Goal: Task Accomplishment & Management: Manage account settings

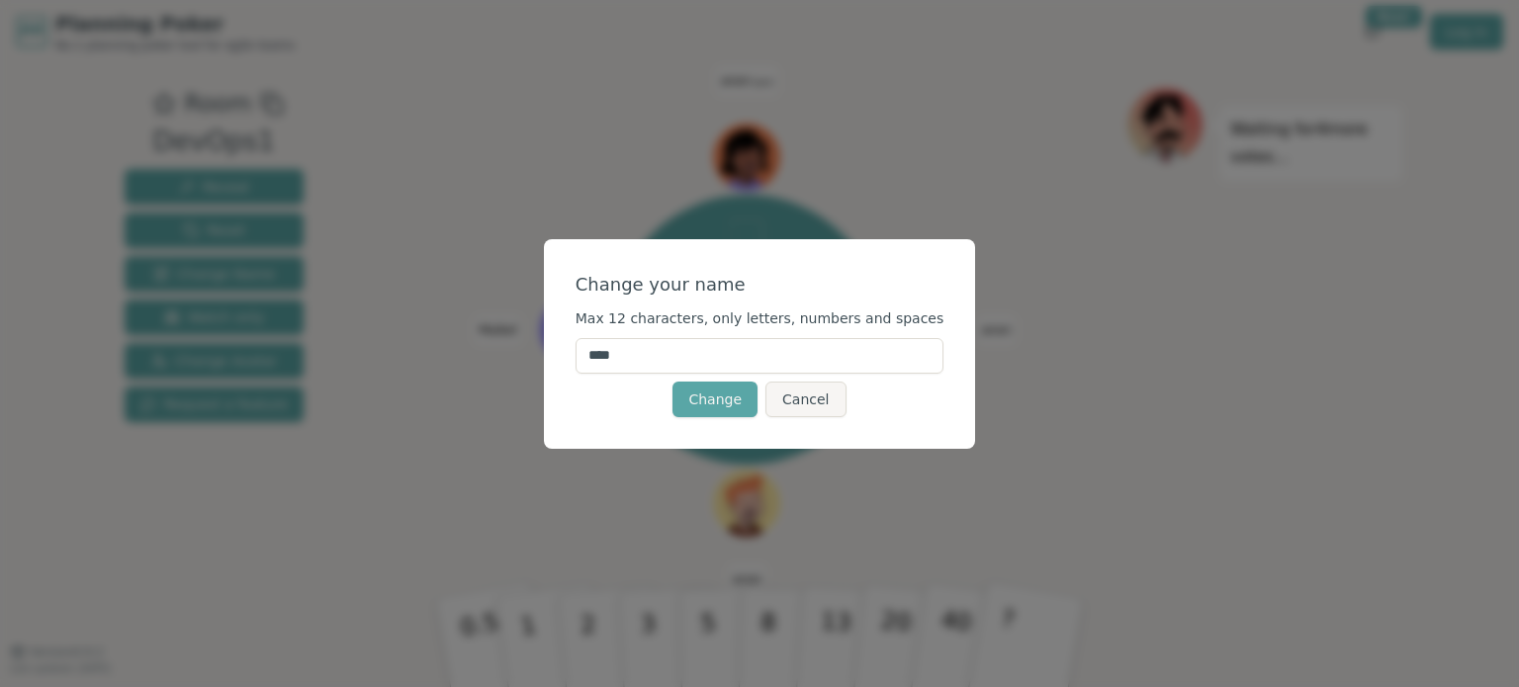
drag, startPoint x: 680, startPoint y: 357, endPoint x: 530, endPoint y: 351, distance: 150.4
click at [530, 351] on div "Change your name Max 12 characters, only letters, numbers and spaces **** Chang…" at bounding box center [759, 343] width 1519 height 687
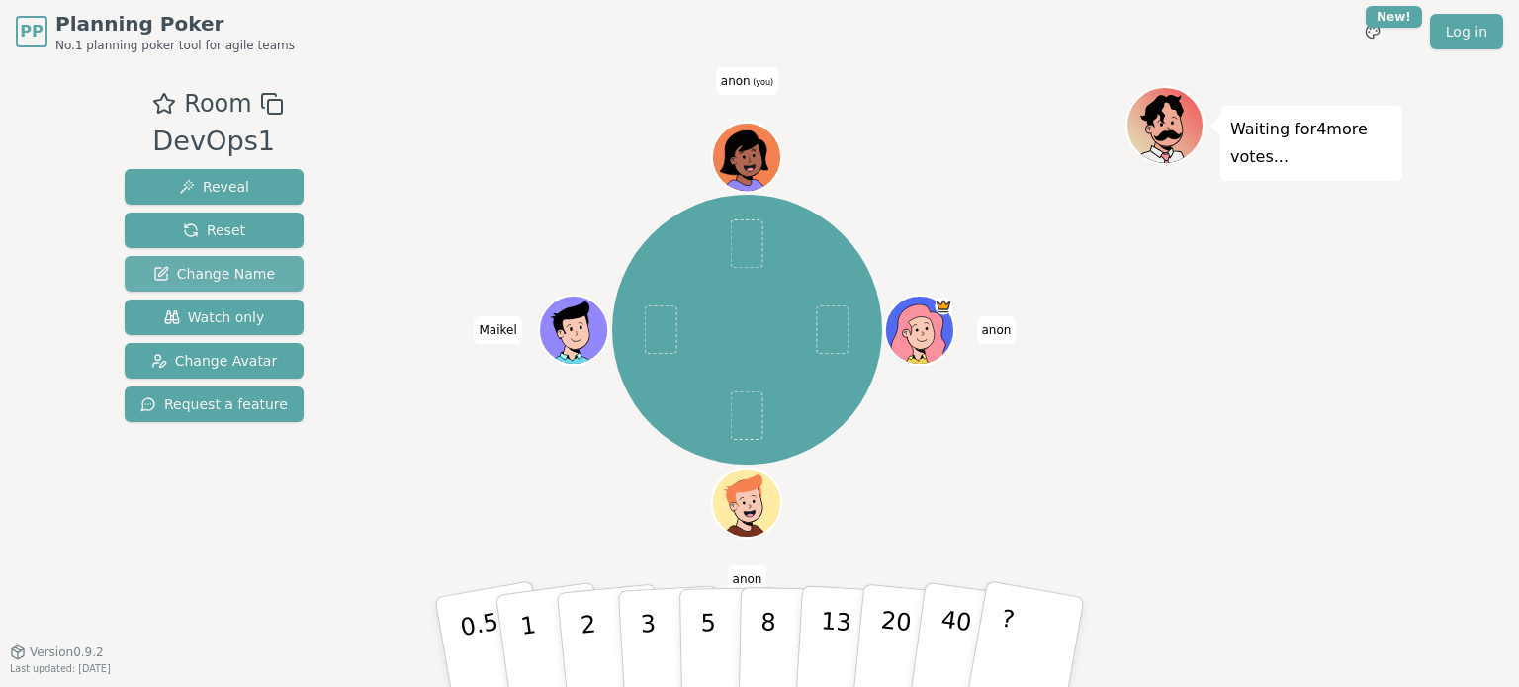
click at [201, 270] on span "Change Name" at bounding box center [214, 274] width 122 height 20
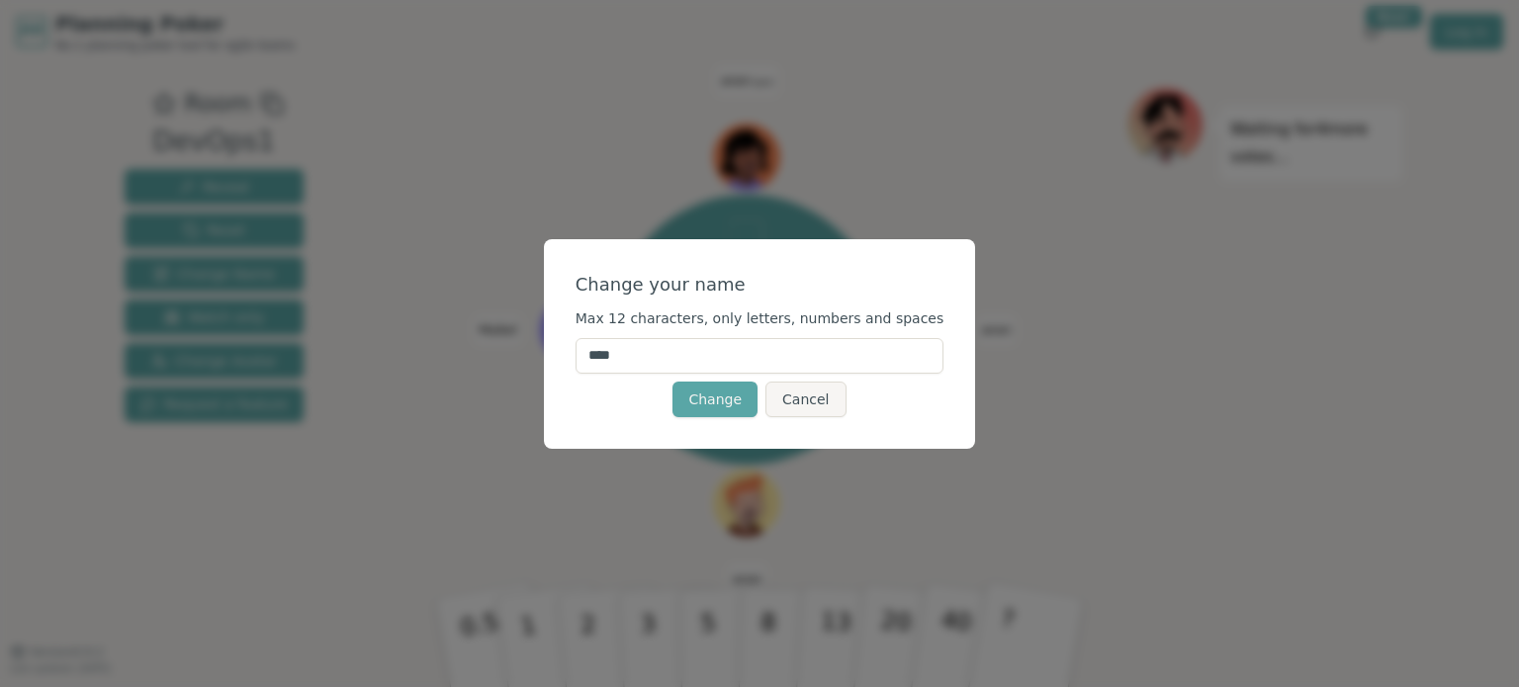
click at [706, 359] on input "****" at bounding box center [760, 356] width 369 height 36
type input "******"
click at [699, 402] on button "Change" at bounding box center [715, 400] width 85 height 36
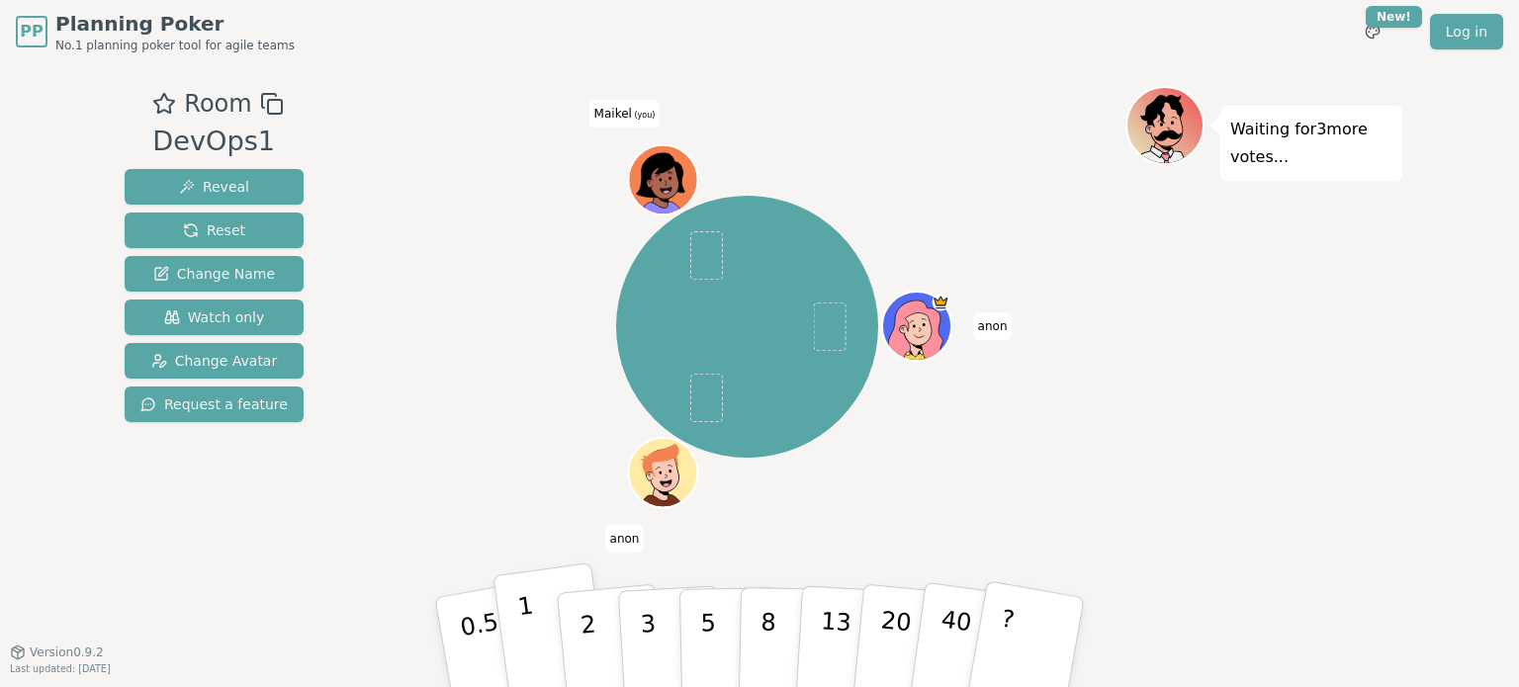
click at [517, 630] on button "1" at bounding box center [552, 643] width 118 height 160
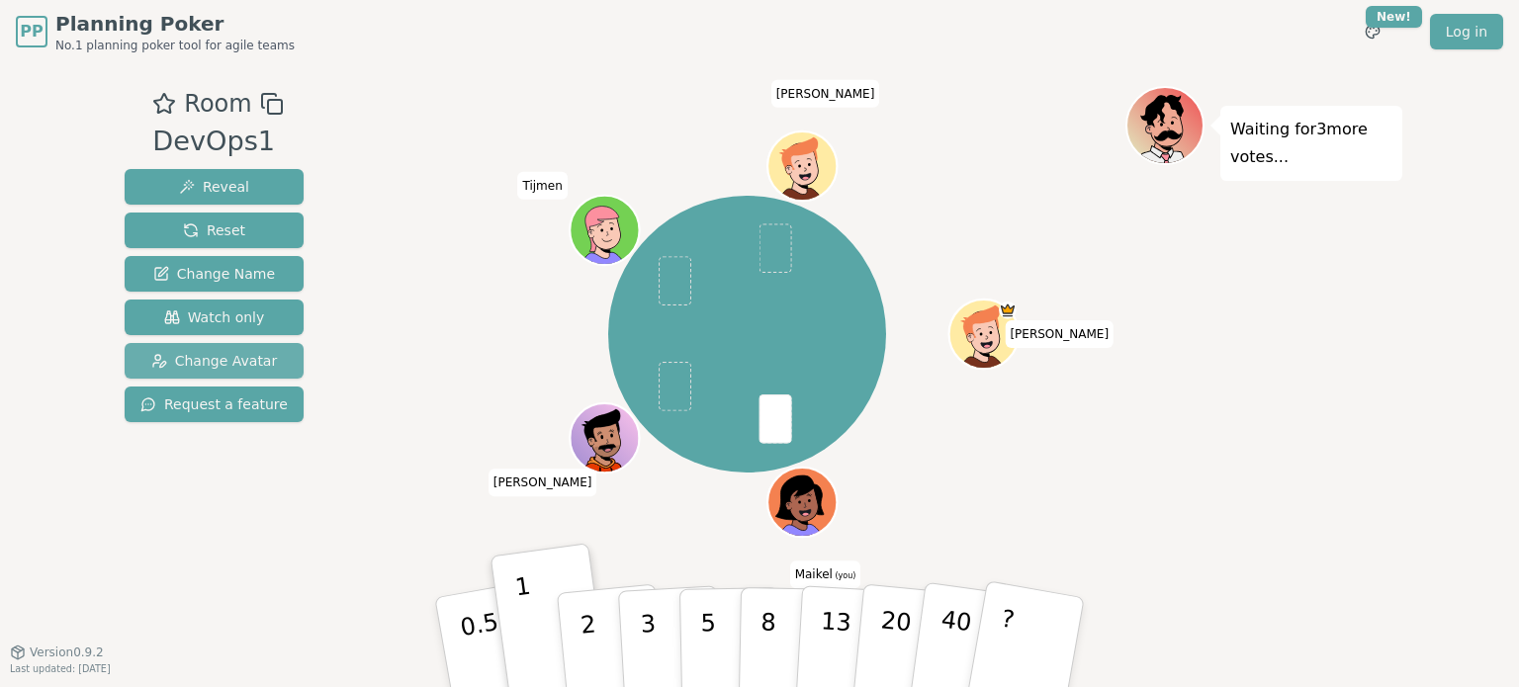
click at [249, 353] on span "Change Avatar" at bounding box center [214, 361] width 127 height 20
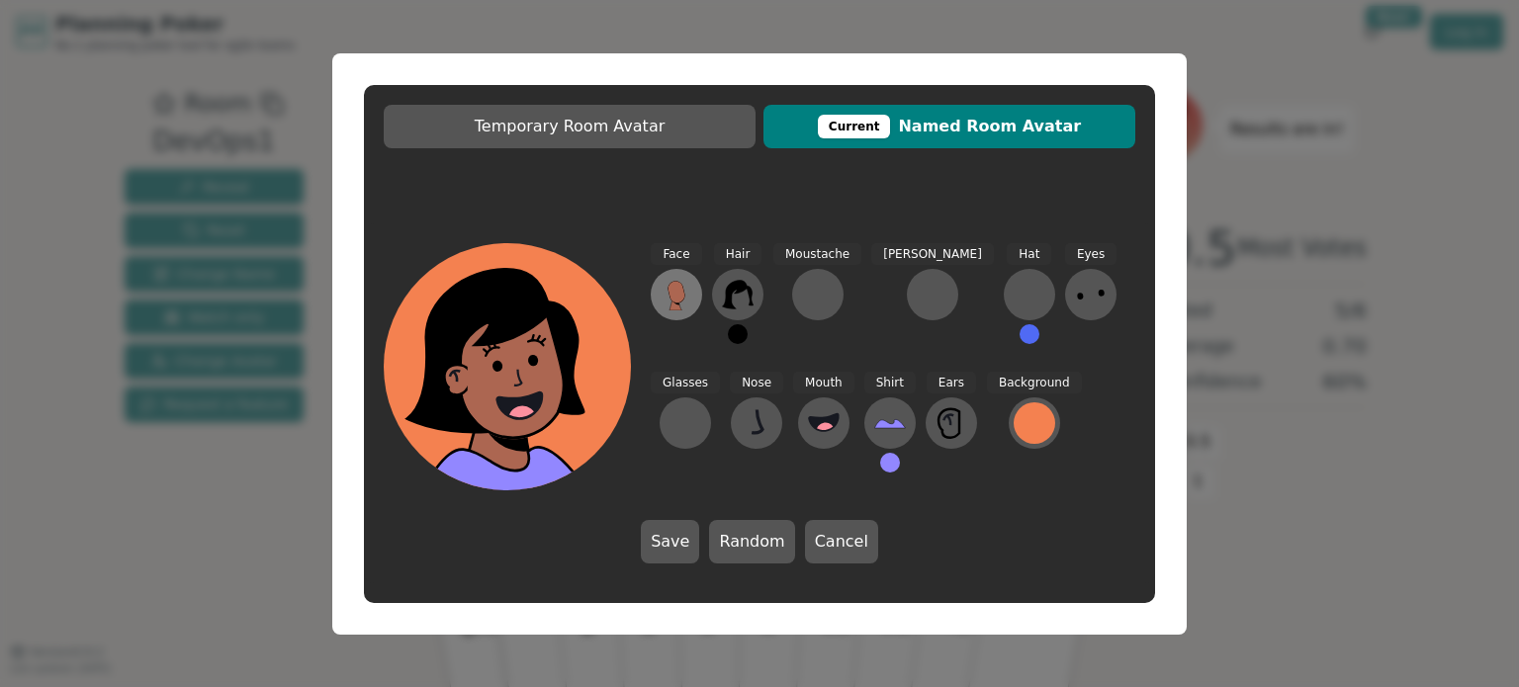
click at [673, 299] on icon at bounding box center [676, 292] width 17 height 22
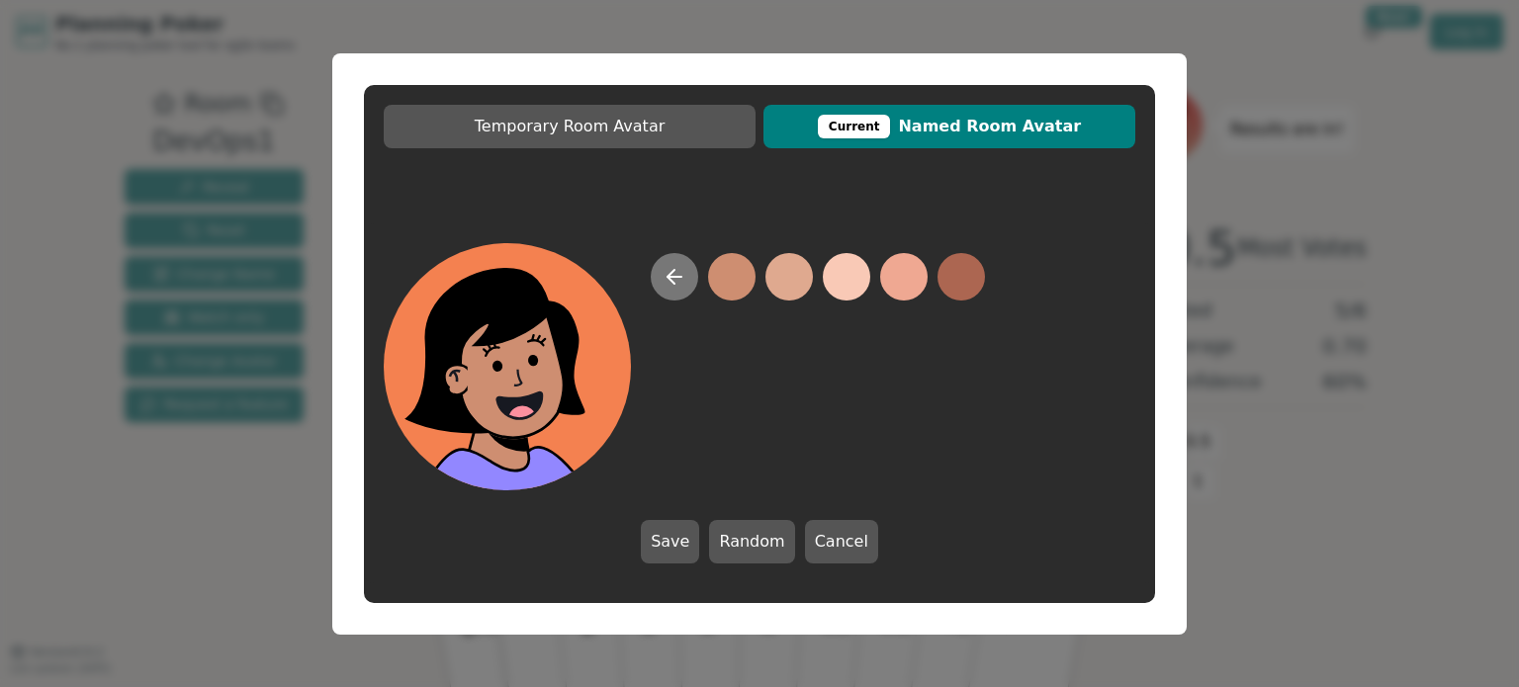
click at [684, 272] on icon at bounding box center [675, 277] width 24 height 24
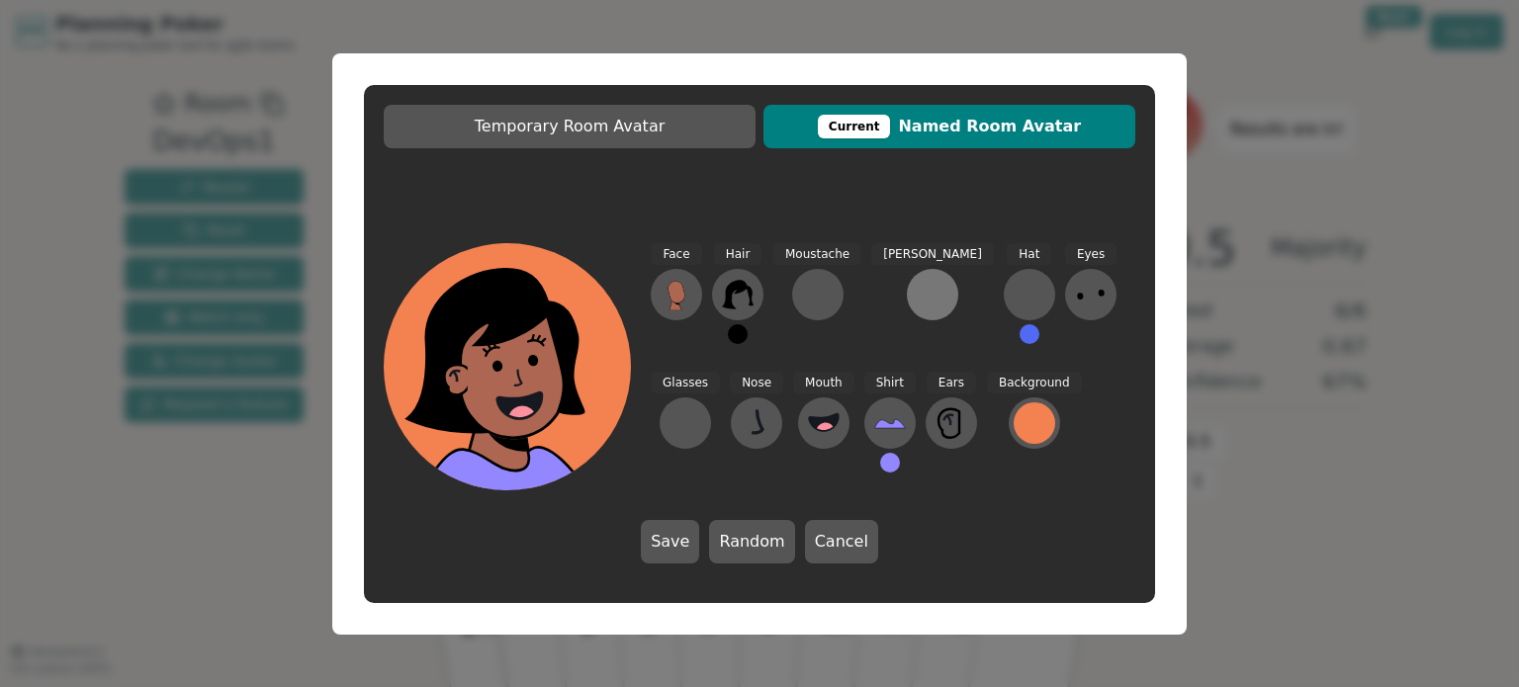
click at [917, 302] on div at bounding box center [933, 295] width 32 height 32
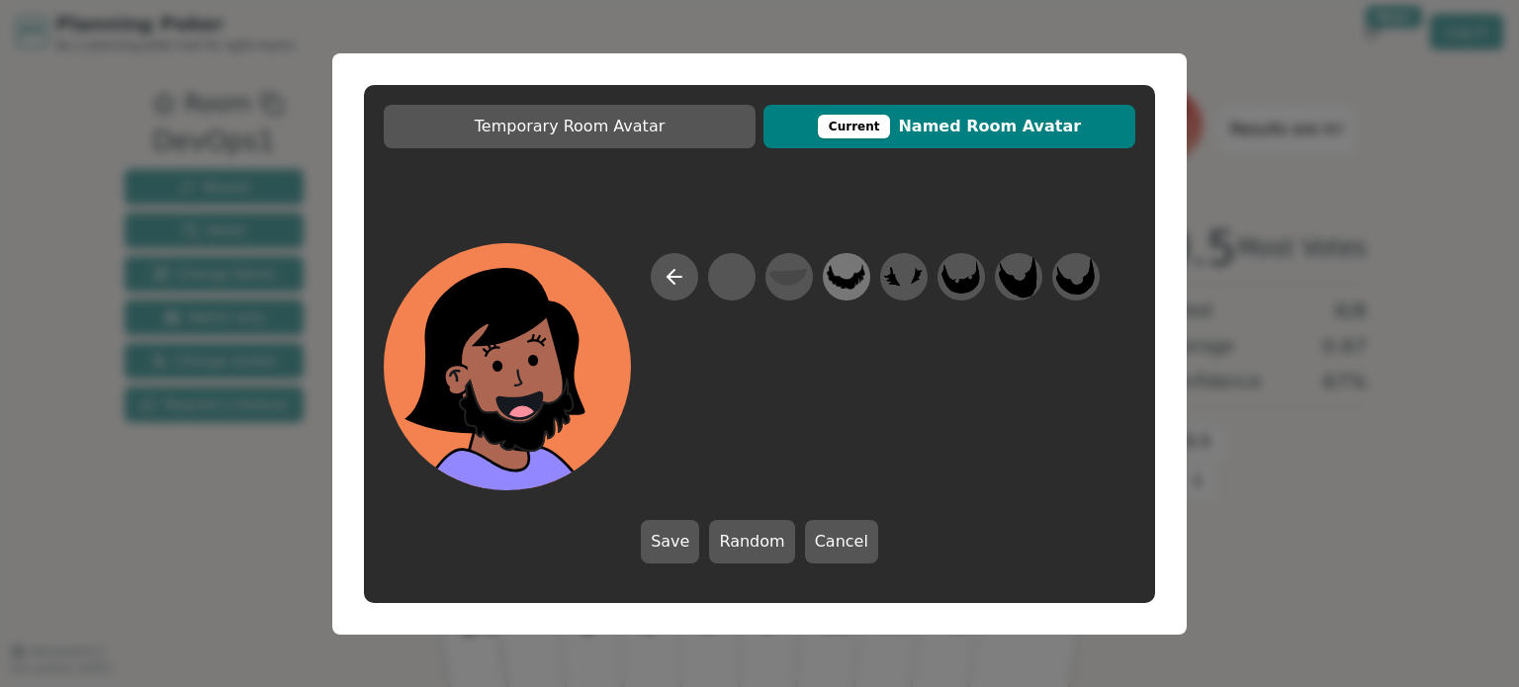
click at [851, 275] on icon at bounding box center [846, 276] width 39 height 45
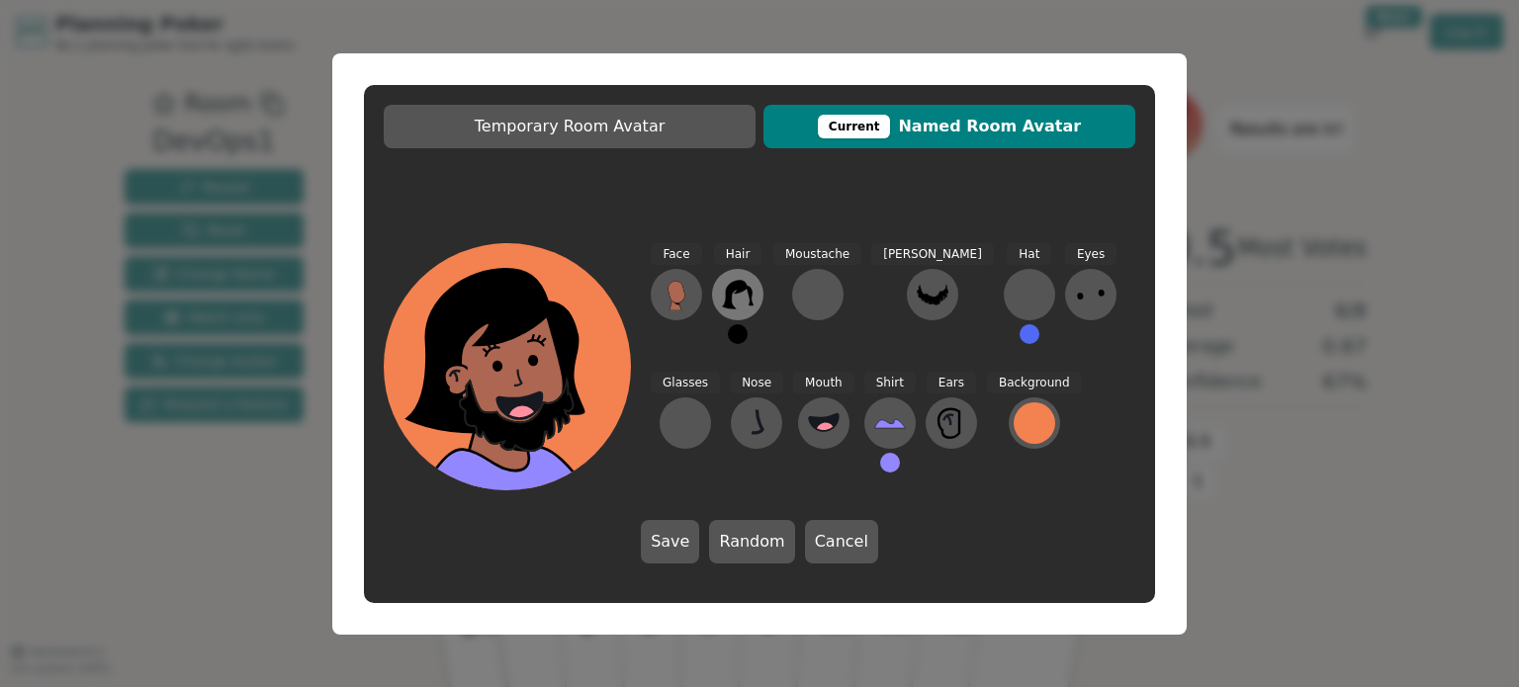
click at [741, 294] on icon at bounding box center [738, 295] width 32 height 32
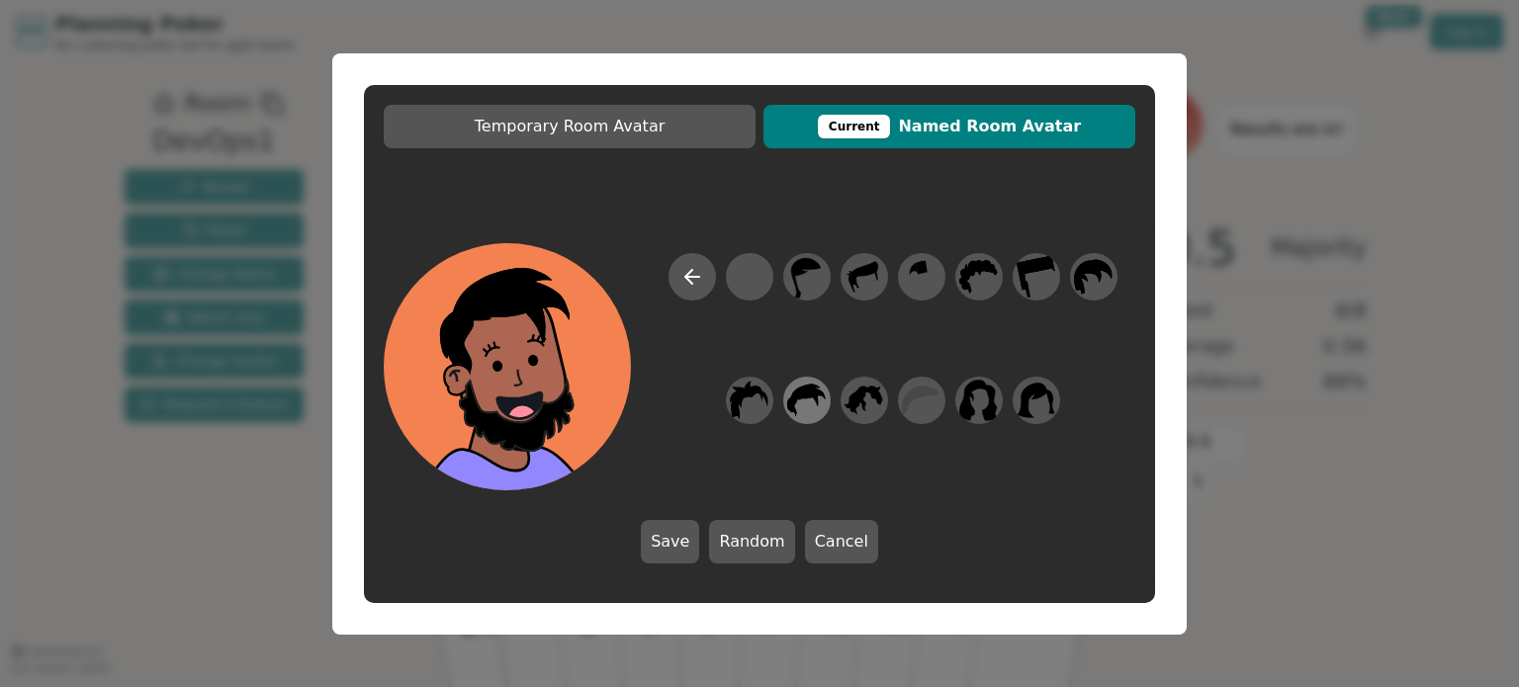
click at [808, 408] on icon at bounding box center [806, 400] width 39 height 45
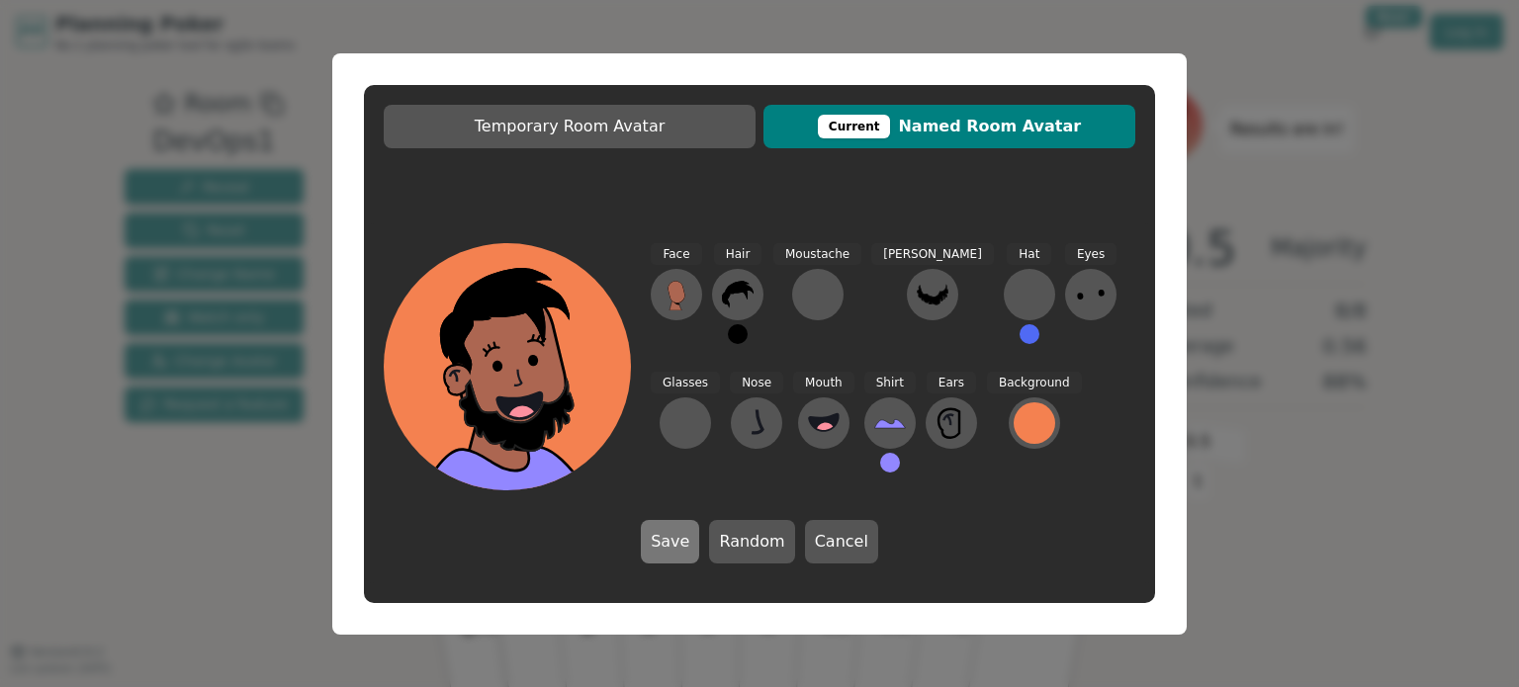
click at [678, 538] on button "Save" at bounding box center [670, 542] width 58 height 44
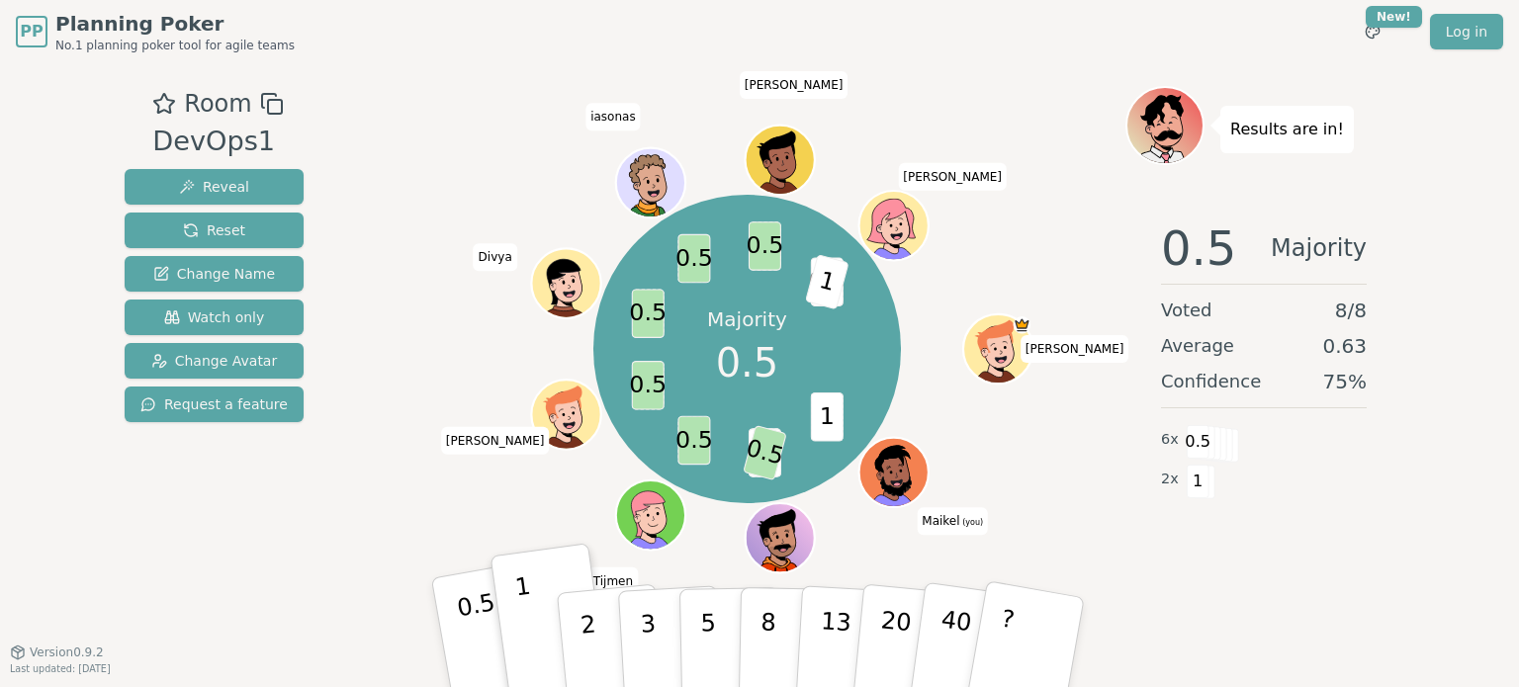
click at [452, 629] on button "0.5" at bounding box center [493, 642] width 124 height 163
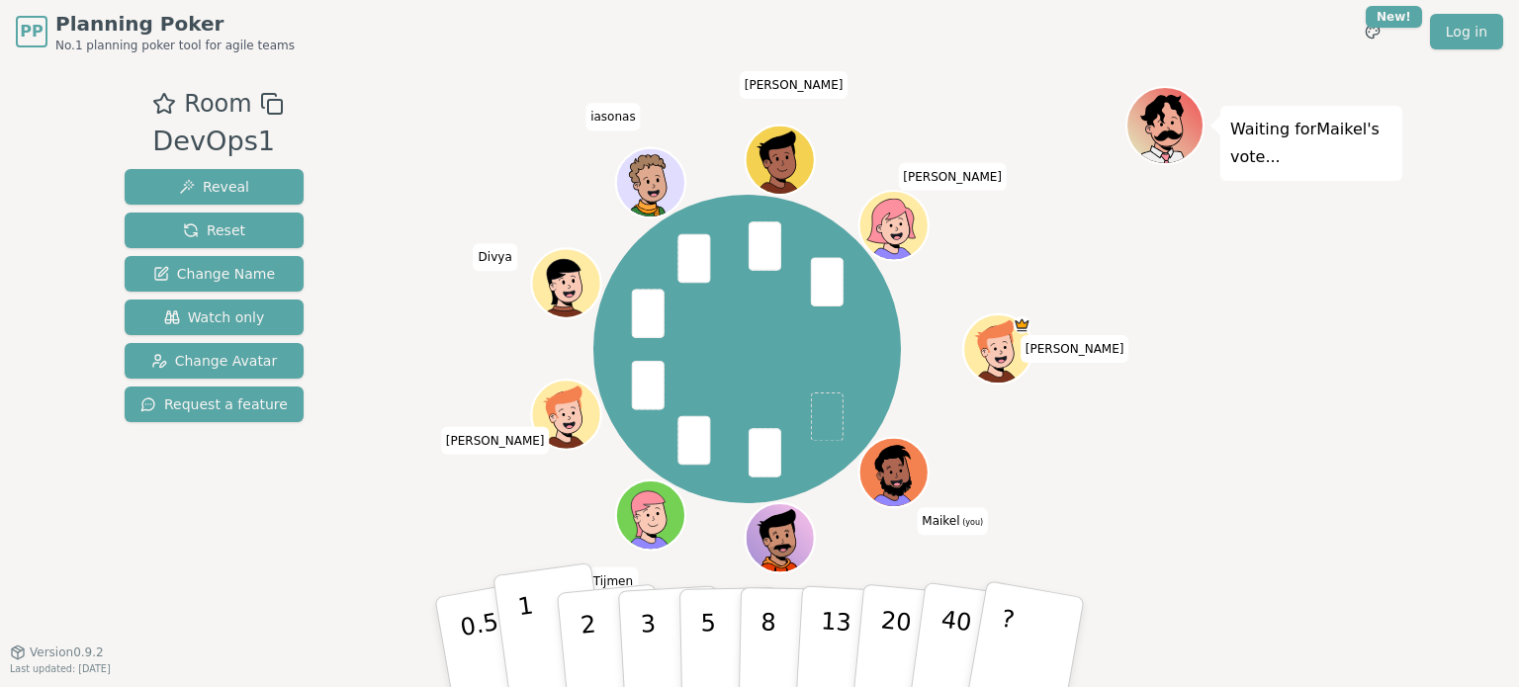
click at [533, 637] on p "1" at bounding box center [531, 645] width 30 height 108
click at [530, 620] on p "1" at bounding box center [531, 645] width 30 height 108
click at [523, 634] on p "1" at bounding box center [531, 645] width 30 height 108
